Goal: Task Accomplishment & Management: Complete application form

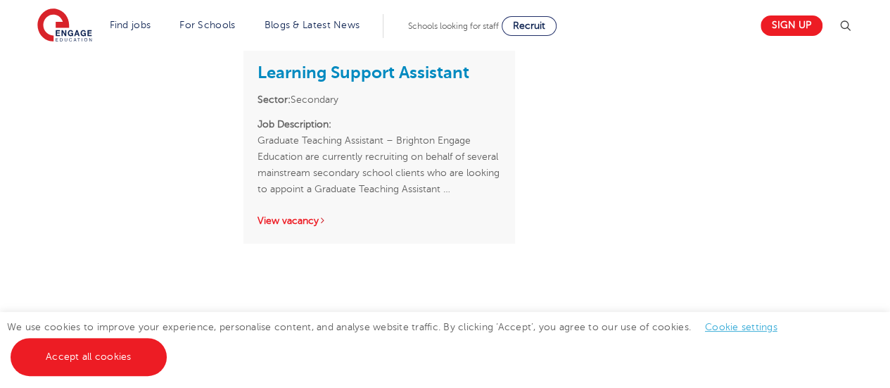
scroll to position [742, 0]
click at [296, 225] on link "View vacancy" at bounding box center [292, 220] width 69 height 11
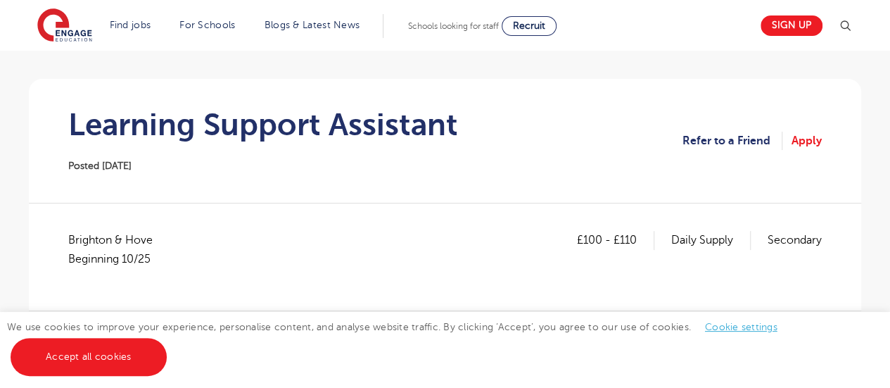
scroll to position [102, 0]
